Goal: Find specific page/section: Find specific page/section

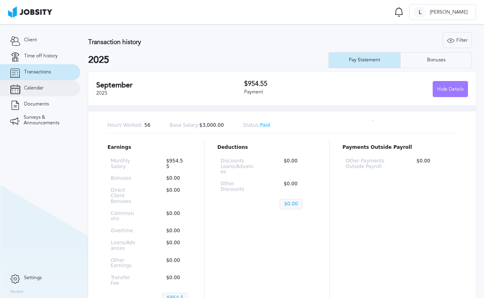
click at [34, 94] on link "Calendar" at bounding box center [40, 88] width 80 height 16
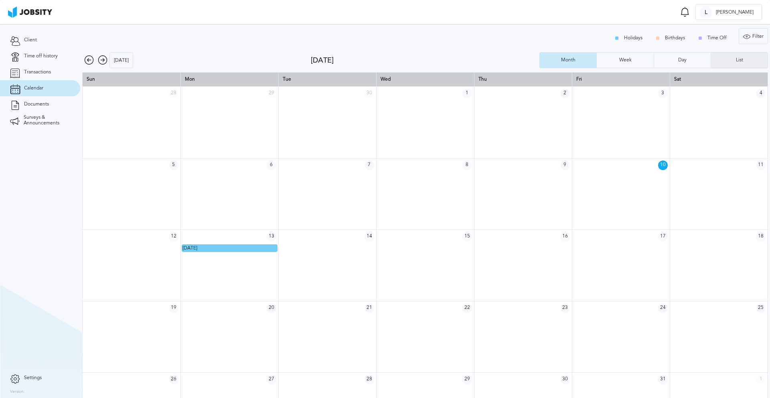
click at [589, 65] on div "List" at bounding box center [739, 60] width 57 height 16
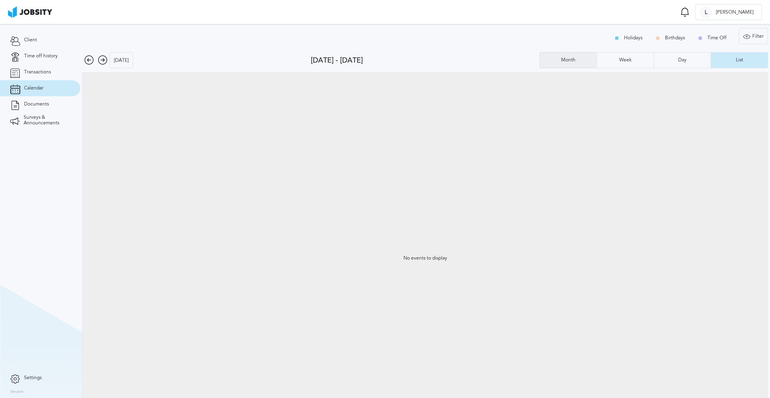
click at [565, 65] on div "Month" at bounding box center [568, 60] width 57 height 16
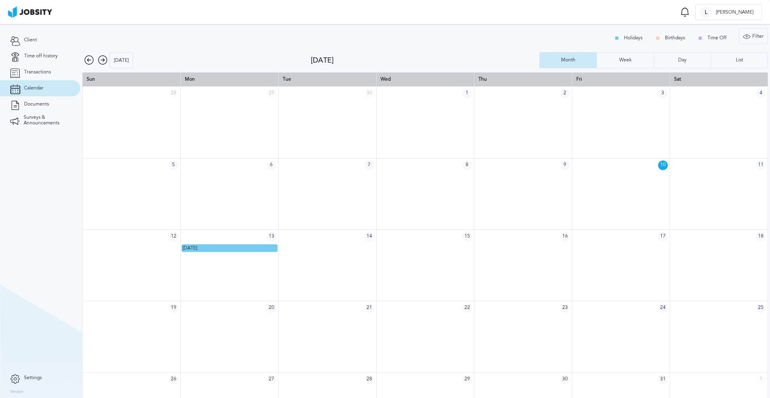
click at [105, 58] on icon at bounding box center [103, 60] width 10 height 10
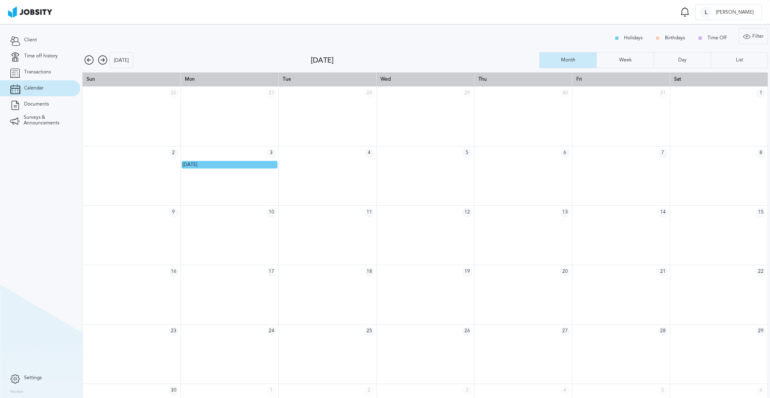
click at [105, 60] on icon at bounding box center [103, 60] width 10 height 10
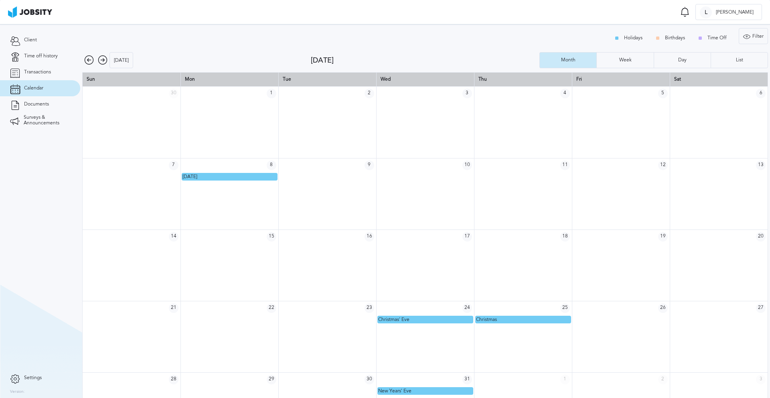
click at [91, 60] on icon at bounding box center [89, 60] width 10 height 10
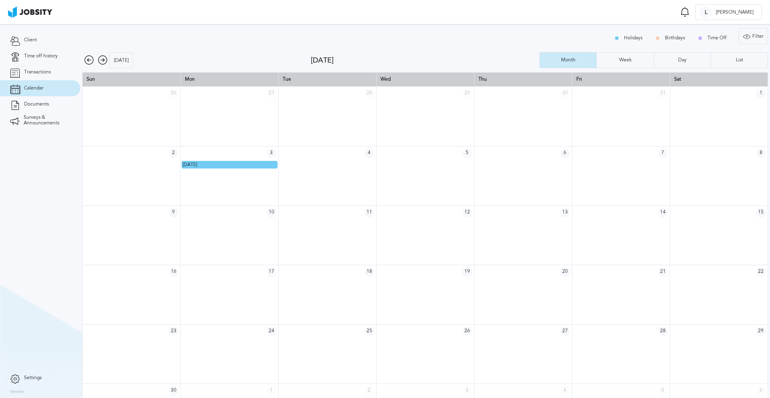
click at [100, 60] on icon at bounding box center [103, 60] width 10 height 10
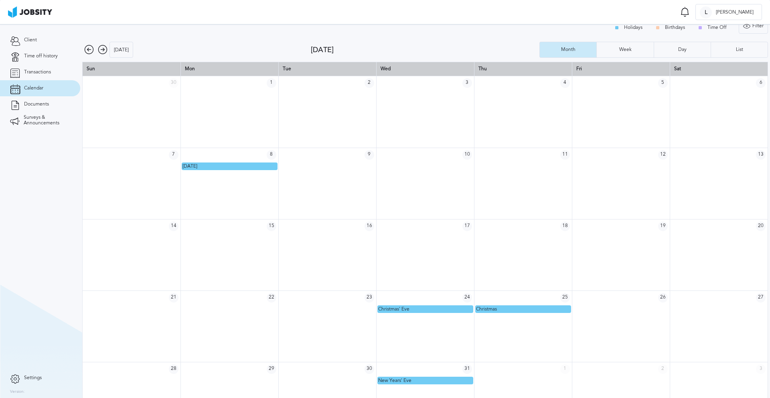
scroll to position [16, 0]
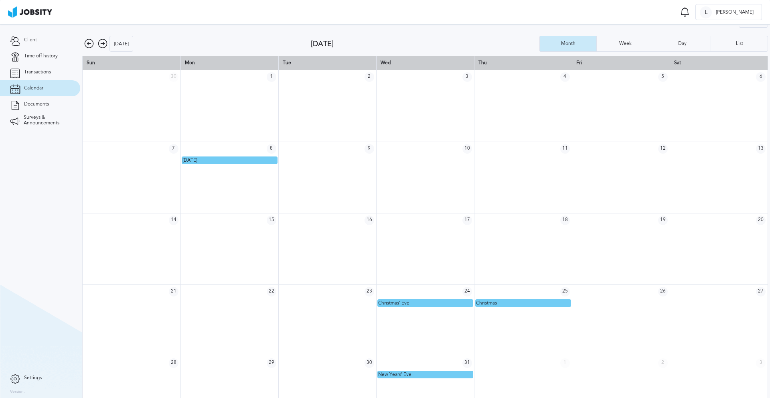
click at [278, 43] on div "[DATE]" at bounding box center [196, 44] width 229 height 16
click at [174, 39] on div "[DATE]" at bounding box center [196, 44] width 229 height 16
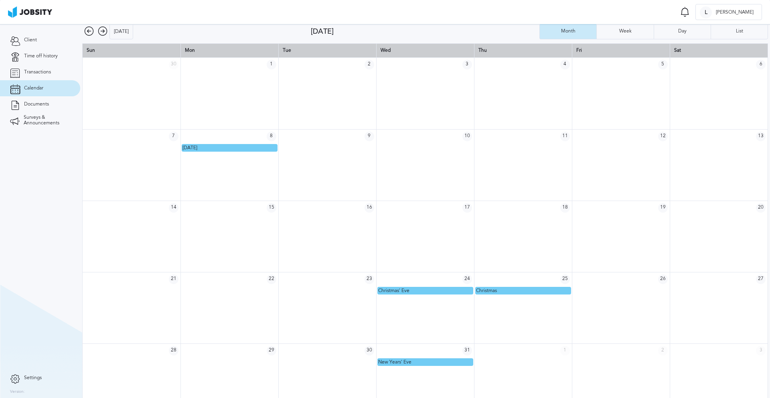
scroll to position [29, 0]
click at [102, 32] on icon at bounding box center [103, 31] width 10 height 10
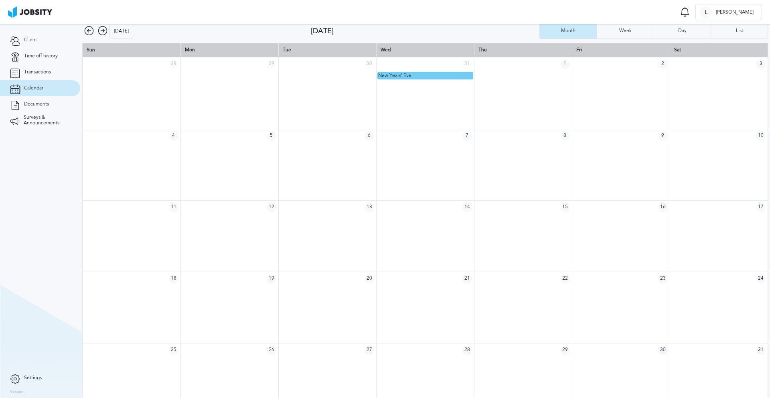
click at [101, 31] on icon at bounding box center [103, 31] width 10 height 10
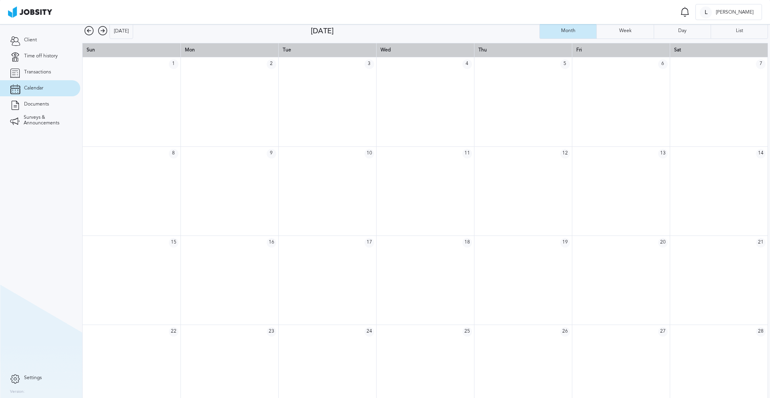
click at [101, 31] on icon at bounding box center [103, 31] width 10 height 10
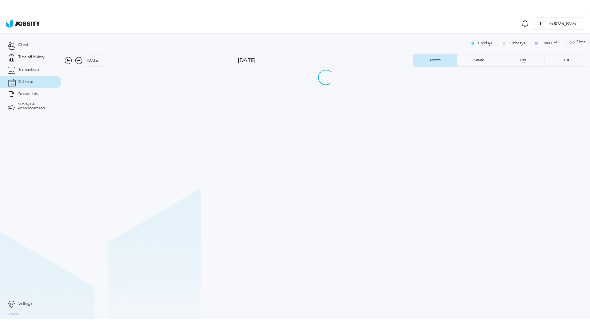
scroll to position [0, 0]
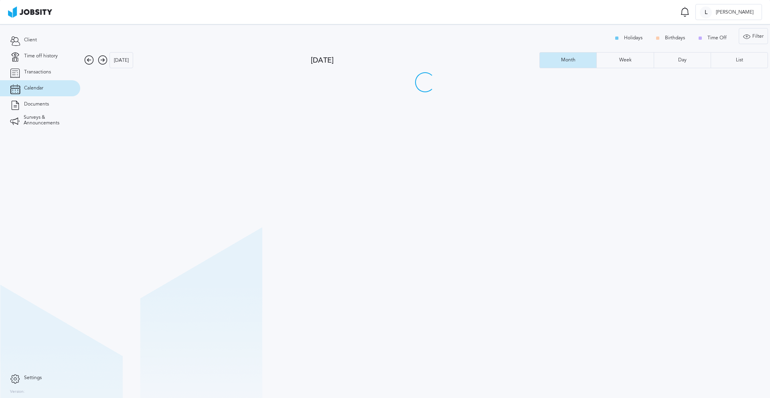
click at [86, 63] on icon at bounding box center [89, 60] width 10 height 10
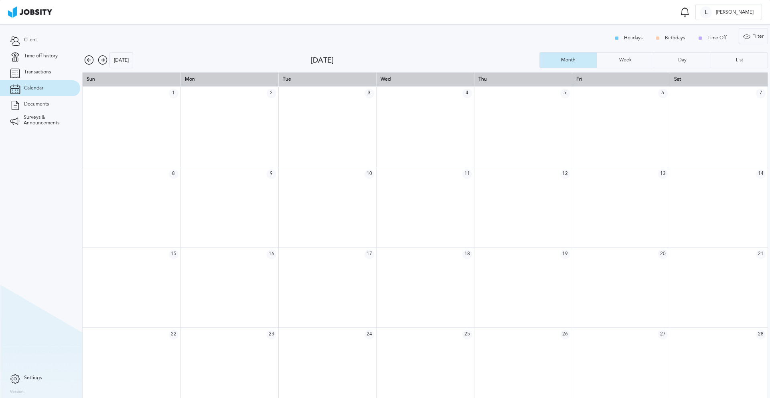
click at [86, 63] on icon at bounding box center [89, 60] width 10 height 10
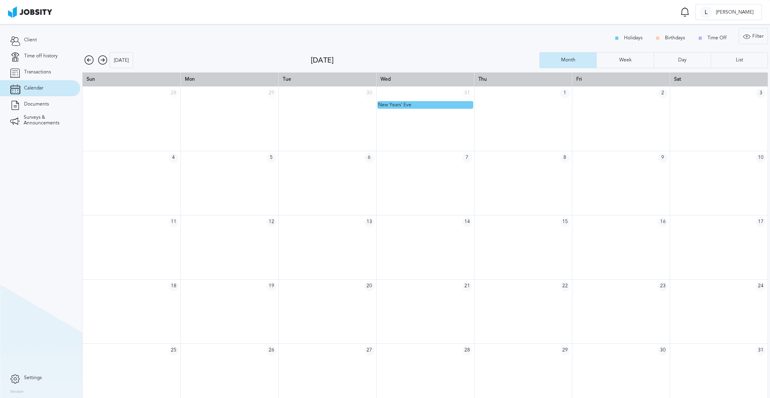
click at [86, 63] on icon at bounding box center [89, 60] width 10 height 10
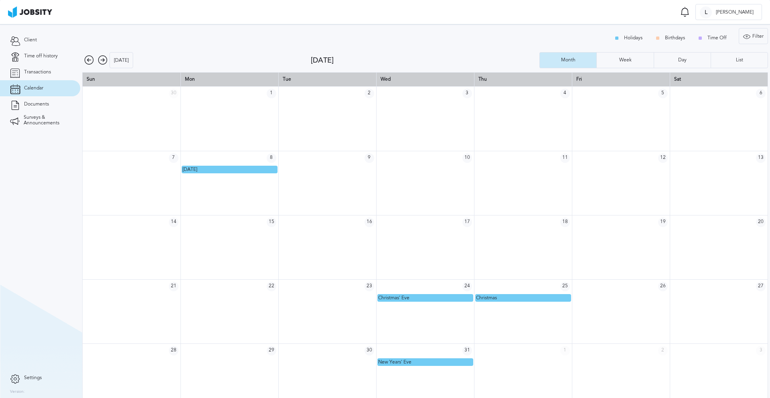
click at [86, 63] on icon at bounding box center [89, 60] width 10 height 10
